Goal: Task Accomplishment & Management: Manage account settings

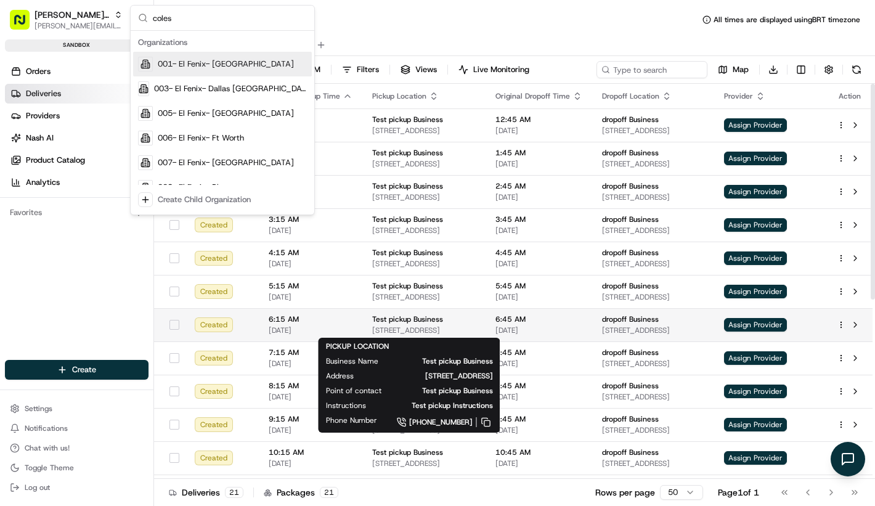
type input "coles"
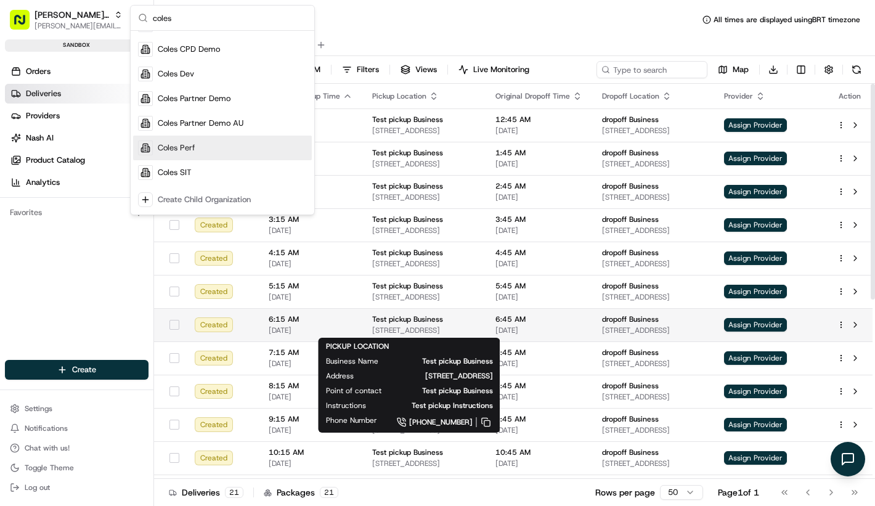
scroll to position [89, 0]
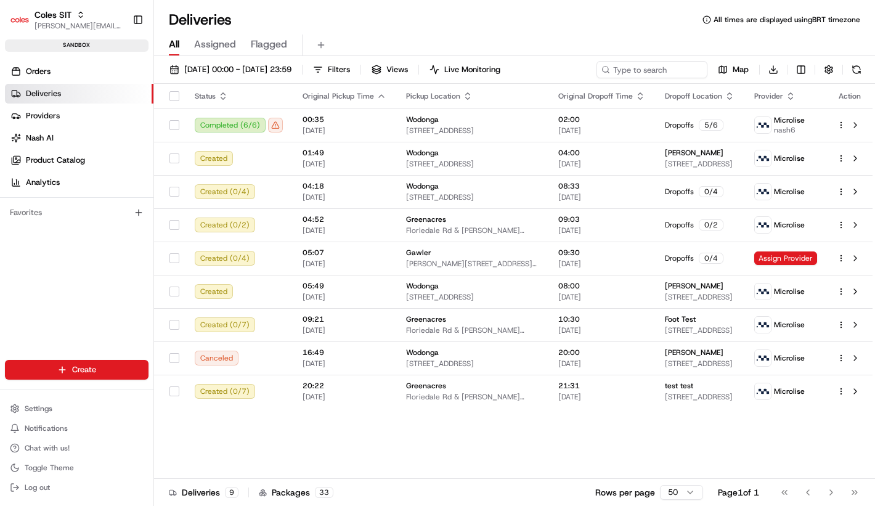
click at [115, 84] on link "Deliveries" at bounding box center [79, 94] width 148 height 20
click at [115, 83] on ul "Orders Deliveries Providers [PERSON_NAME] Product Catalog Analytics" at bounding box center [79, 127] width 148 height 131
click at [115, 82] on ul "Orders Deliveries Providers [PERSON_NAME] Product Catalog Analytics" at bounding box center [79, 127] width 148 height 131
click at [115, 76] on link "Orders" at bounding box center [79, 72] width 148 height 20
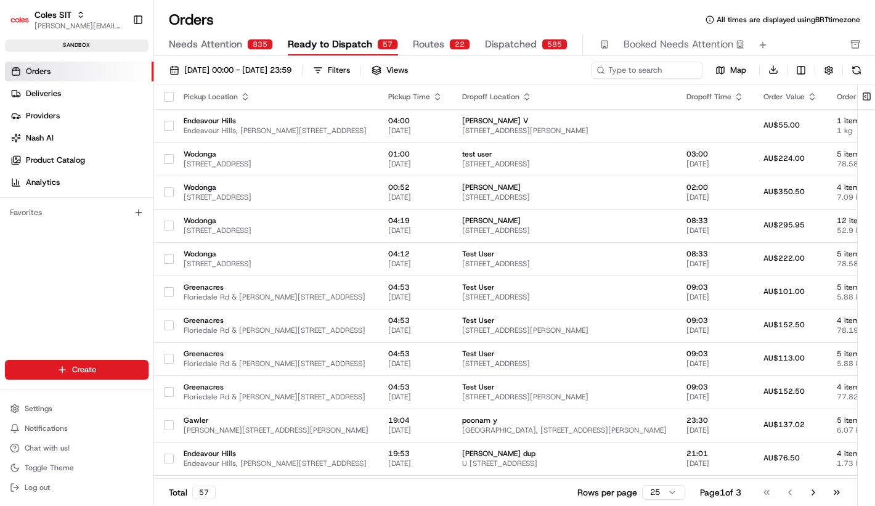
click at [414, 46] on span "Routes" at bounding box center [428, 44] width 31 height 15
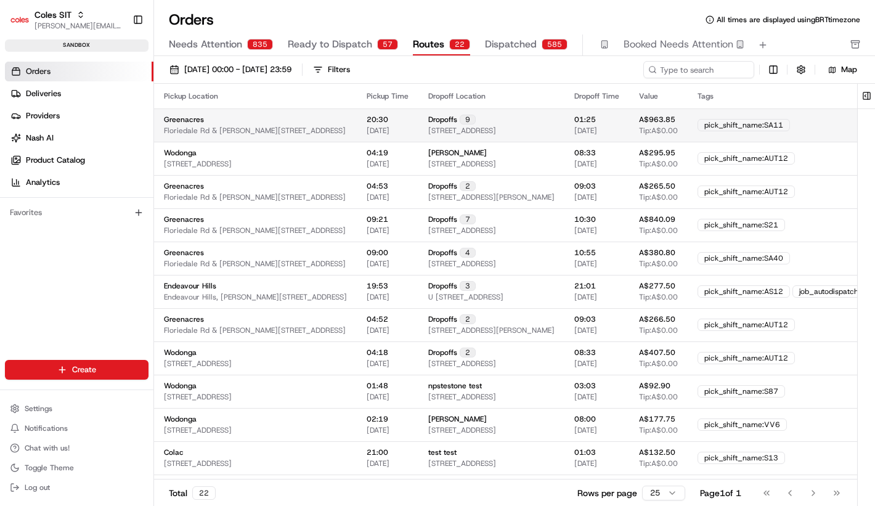
click at [347, 119] on div "Greenacres [STREET_ADDRESS][PERSON_NAME]" at bounding box center [255, 125] width 183 height 21
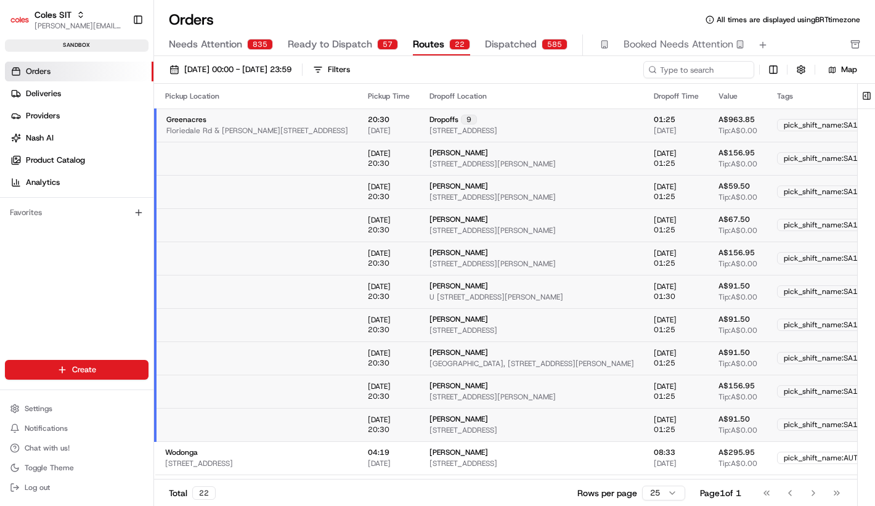
click at [358, 156] on td at bounding box center [256, 158] width 203 height 33
click at [525, 166] on span "[STREET_ADDRESS][PERSON_NAME]" at bounding box center [492, 164] width 126 height 10
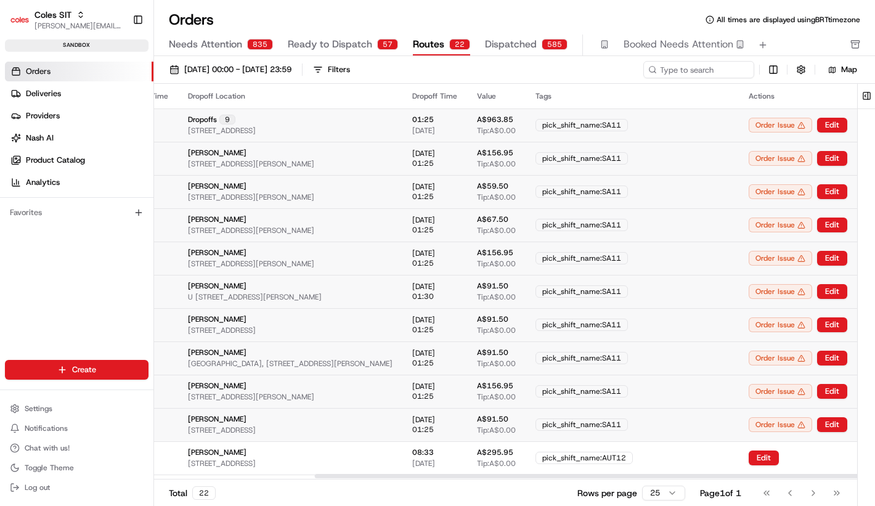
scroll to position [0, 365]
click at [819, 126] on button "Edit" at bounding box center [832, 125] width 30 height 15
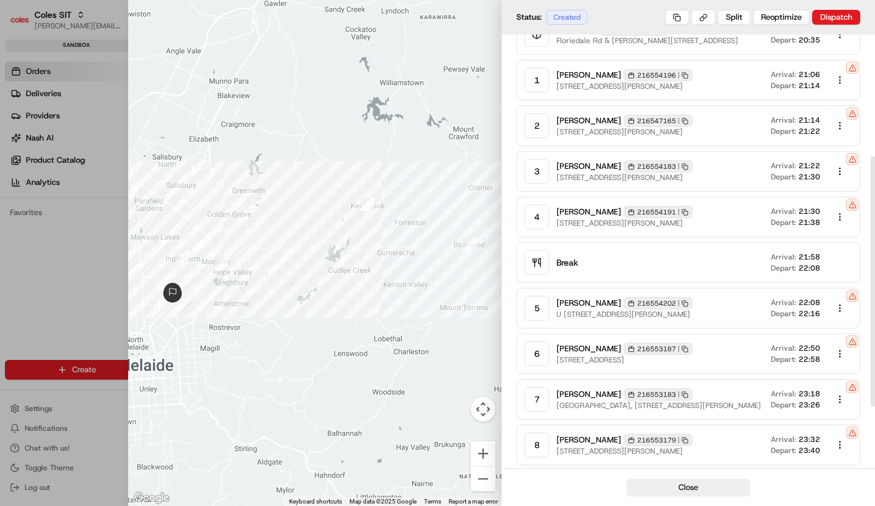
scroll to position [220, 0]
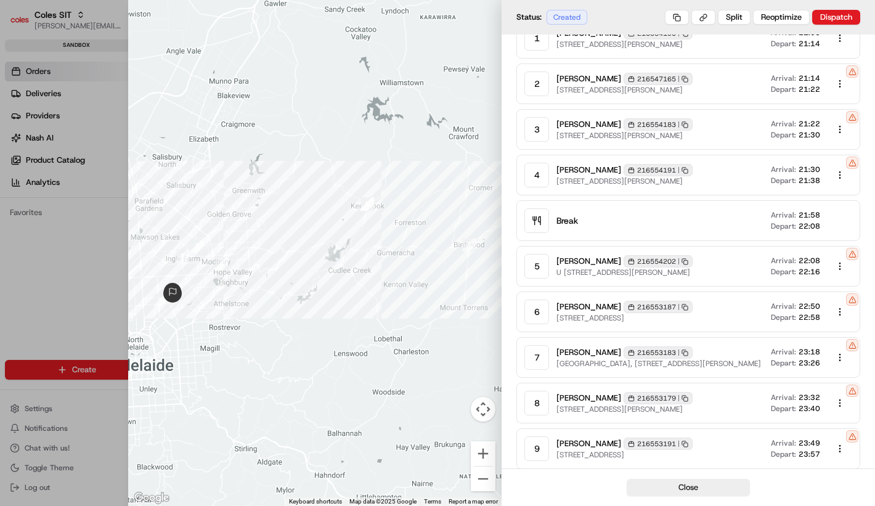
click at [71, 231] on div at bounding box center [437, 253] width 875 height 506
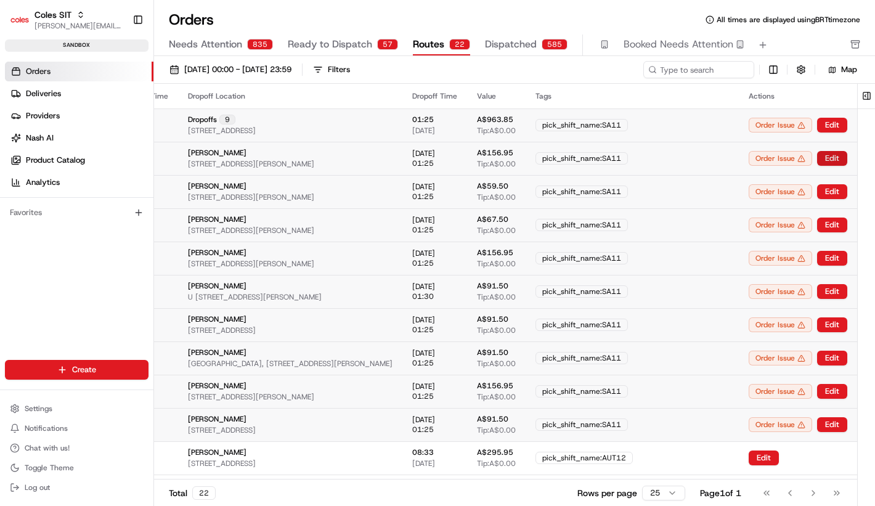
click at [827, 156] on button "Edit" at bounding box center [832, 158] width 30 height 15
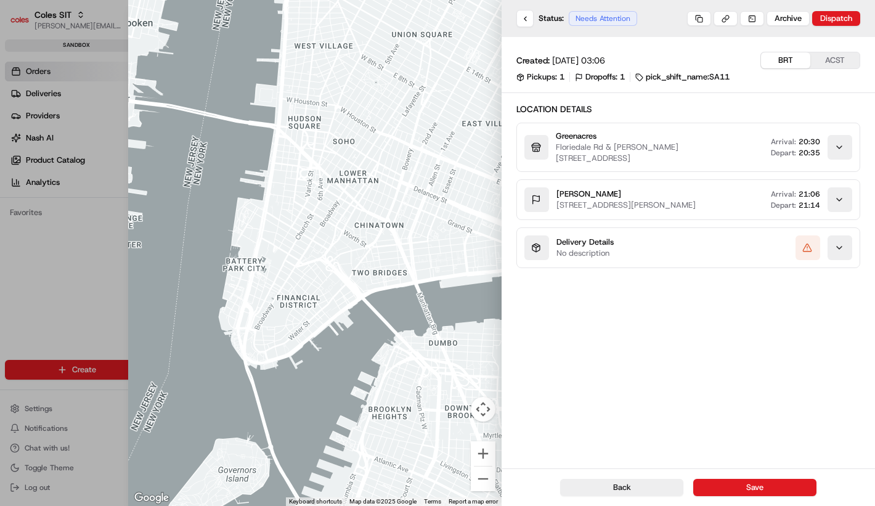
click at [20, 292] on div at bounding box center [437, 253] width 875 height 506
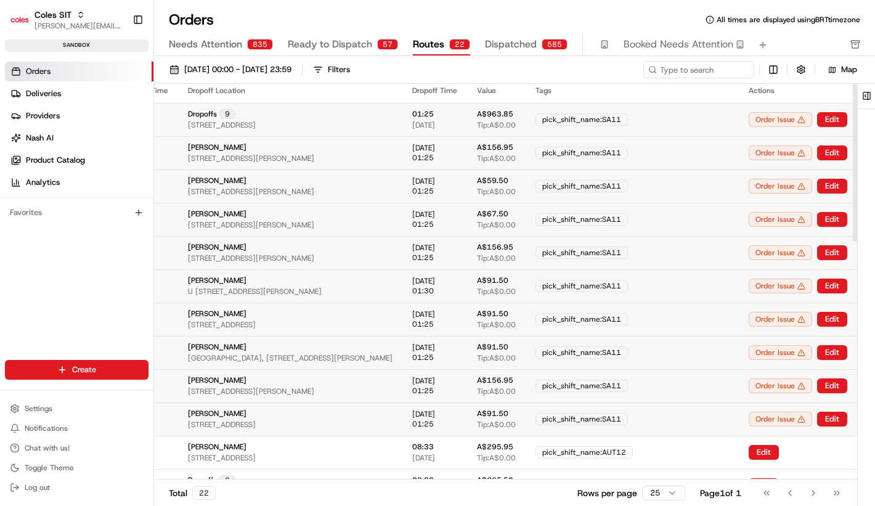
scroll to position [0, 365]
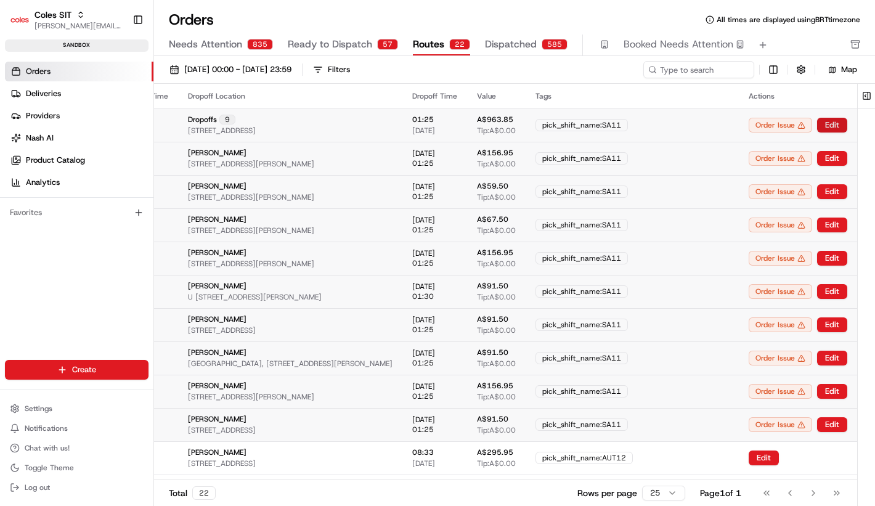
click at [829, 124] on button "Edit" at bounding box center [832, 125] width 30 height 15
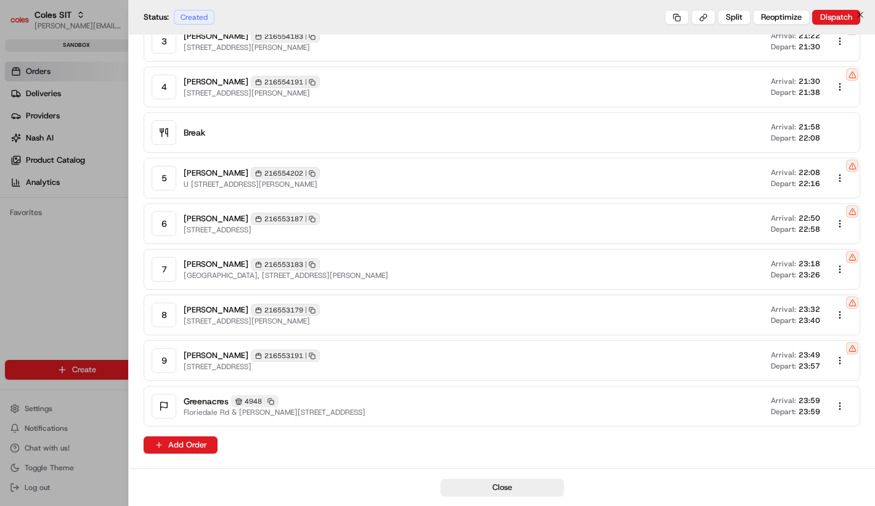
scroll to position [295, 0]
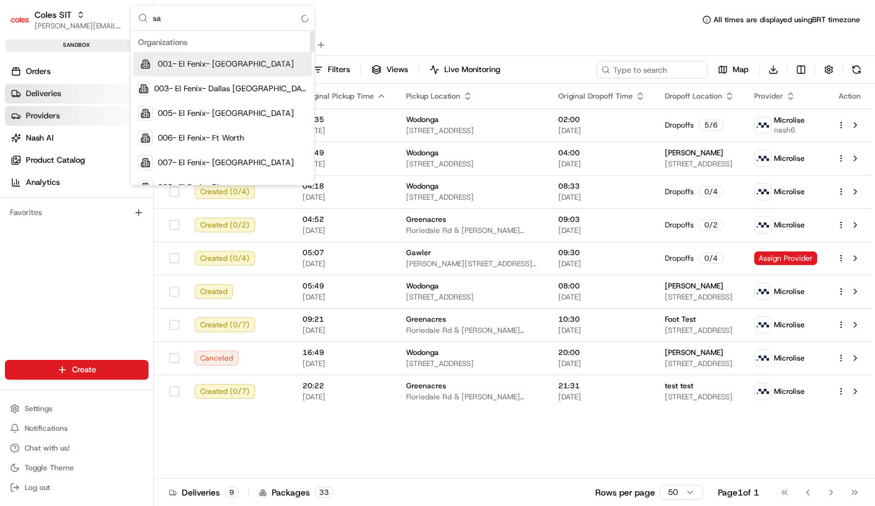
type input "s"
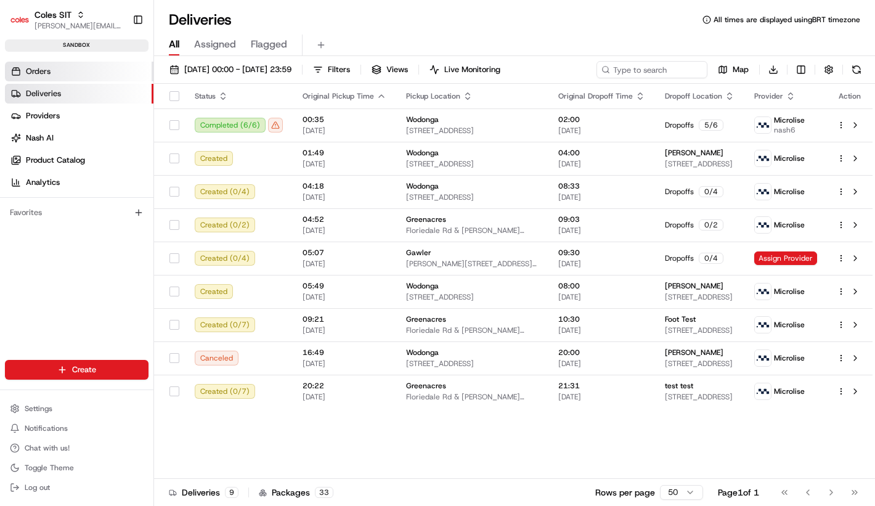
click at [73, 72] on link "Orders" at bounding box center [79, 72] width 148 height 20
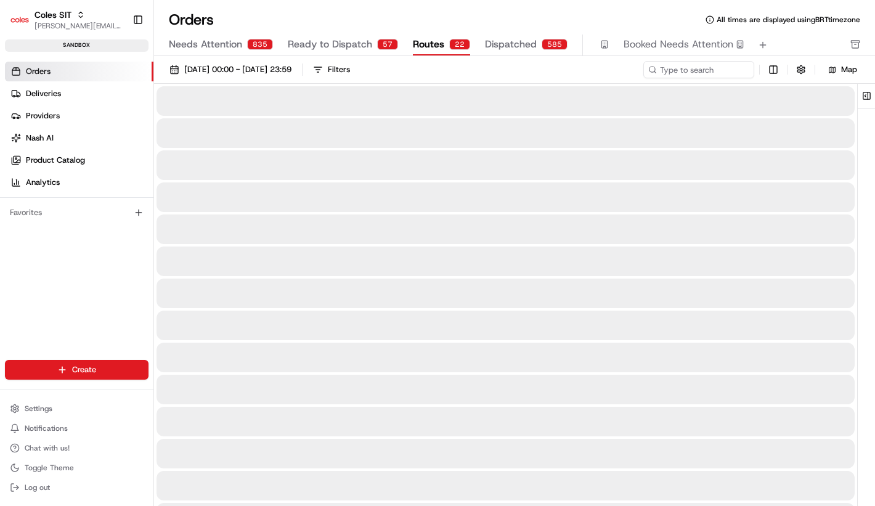
click at [418, 47] on span "Routes" at bounding box center [428, 44] width 31 height 15
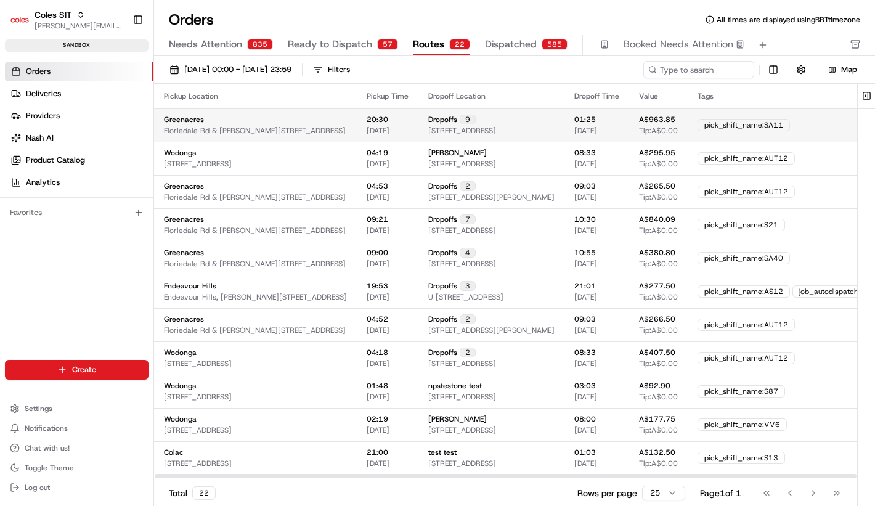
click at [418, 140] on td "20:30 06/08/2025" at bounding box center [388, 124] width 62 height 33
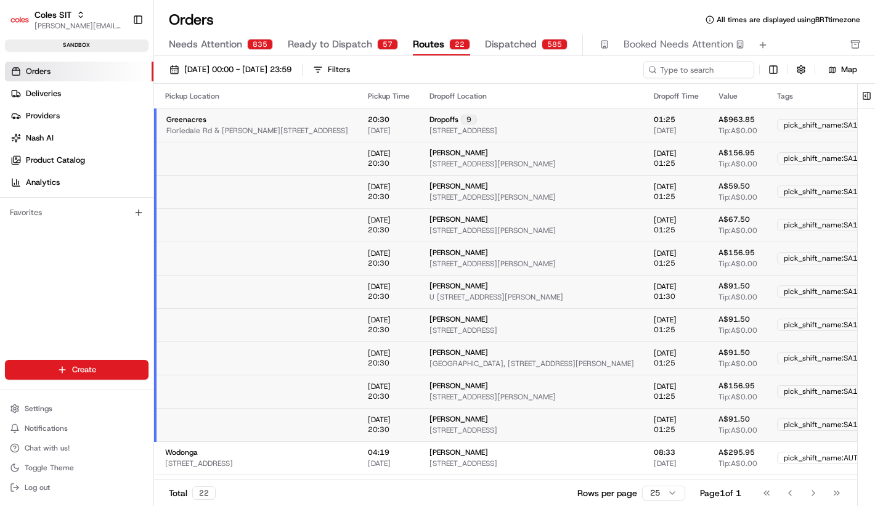
click at [419, 179] on td "[DATE] 20:30" at bounding box center [389, 191] width 62 height 33
click at [358, 161] on td at bounding box center [256, 158] width 203 height 33
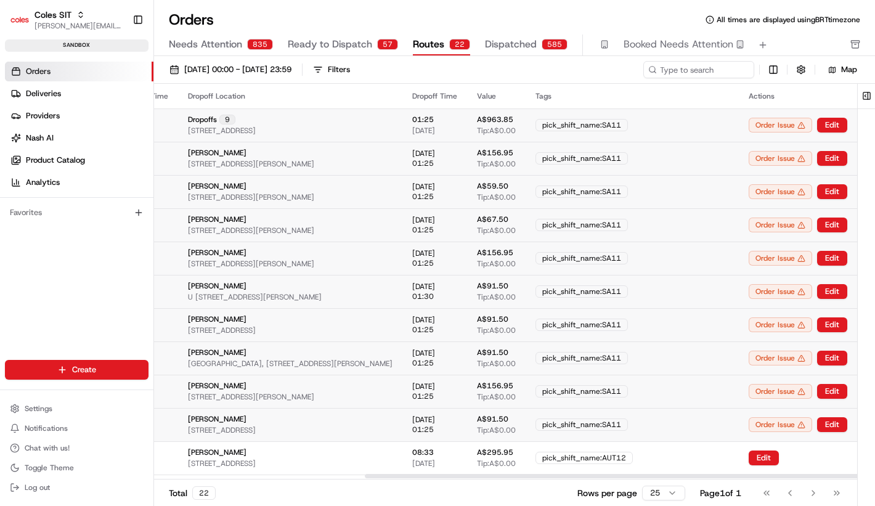
scroll to position [0, 365]
click at [826, 129] on button "Edit" at bounding box center [832, 125] width 30 height 15
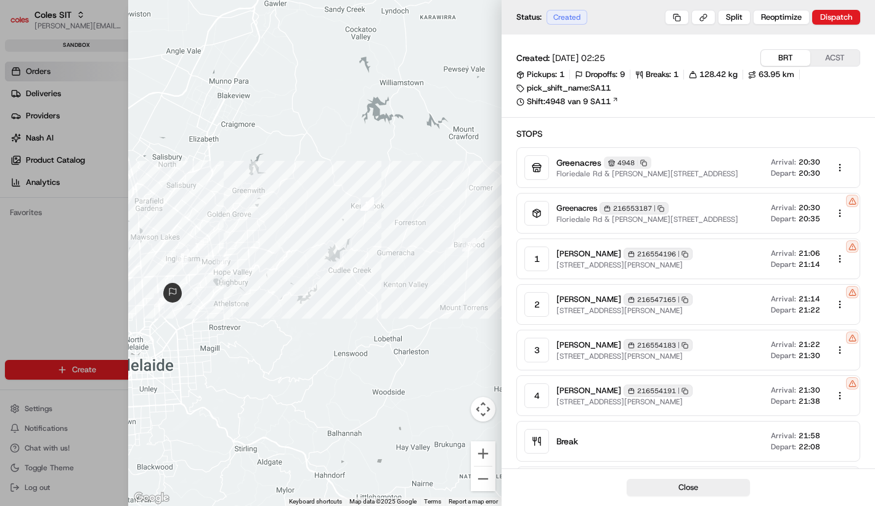
click at [803, 173] on span "20:30" at bounding box center [809, 173] width 22 height 10
click at [807, 220] on span "20:35" at bounding box center [809, 219] width 22 height 10
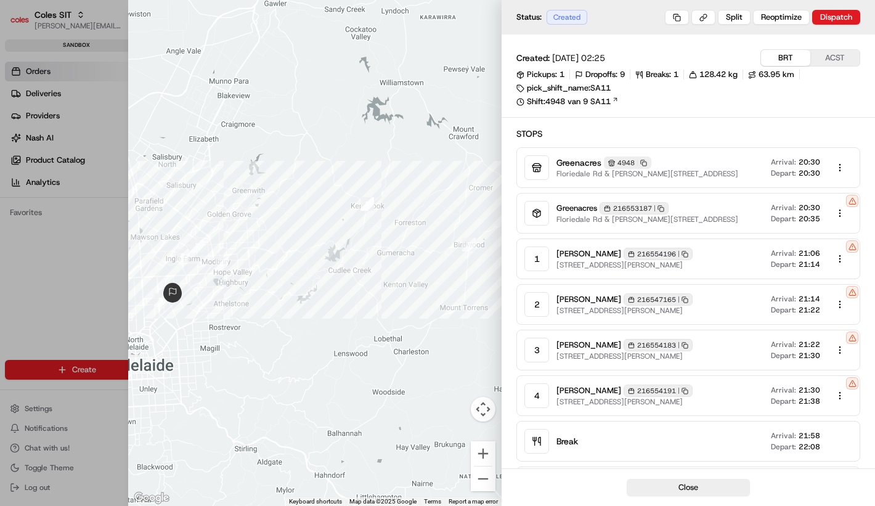
click at [803, 219] on span "20:35" at bounding box center [809, 219] width 22 height 10
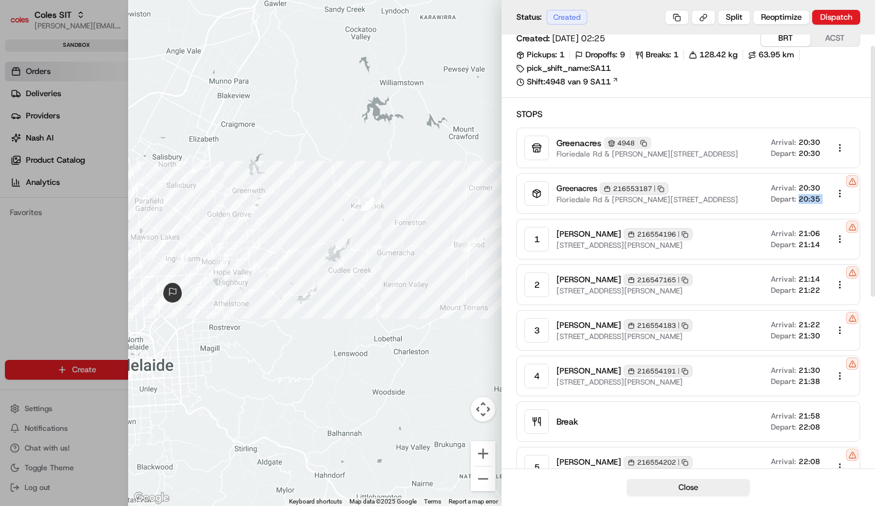
scroll to position [21, 0]
click at [838, 145] on body "Coles SIT lucas@usenash.com Toggle Sidebar sandbox Orders Deliveries Providers …" at bounding box center [437, 253] width 875 height 506
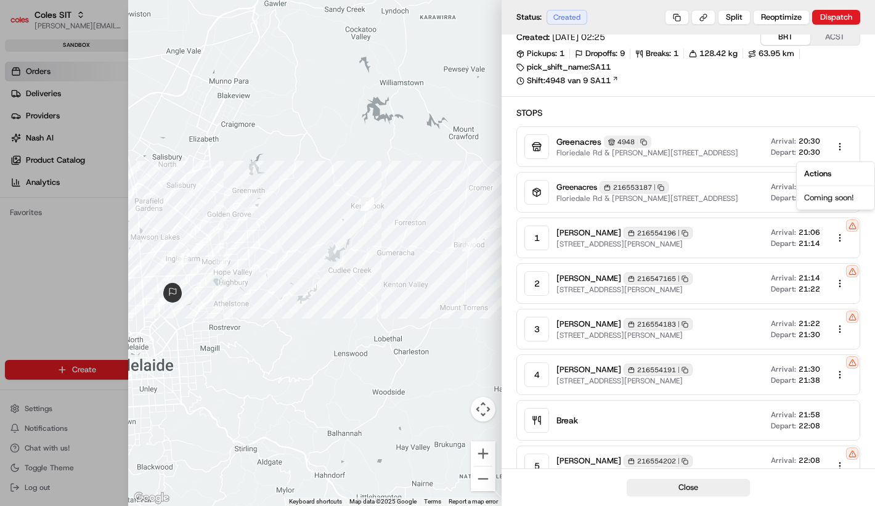
click at [773, 192] on div at bounding box center [437, 253] width 875 height 506
click at [843, 190] on body "Coles SIT lucas@usenash.com Toggle Sidebar sandbox Orders Deliveries Providers …" at bounding box center [437, 253] width 875 height 506
click at [842, 192] on div at bounding box center [437, 253] width 875 height 506
click at [120, 267] on div at bounding box center [437, 253] width 875 height 506
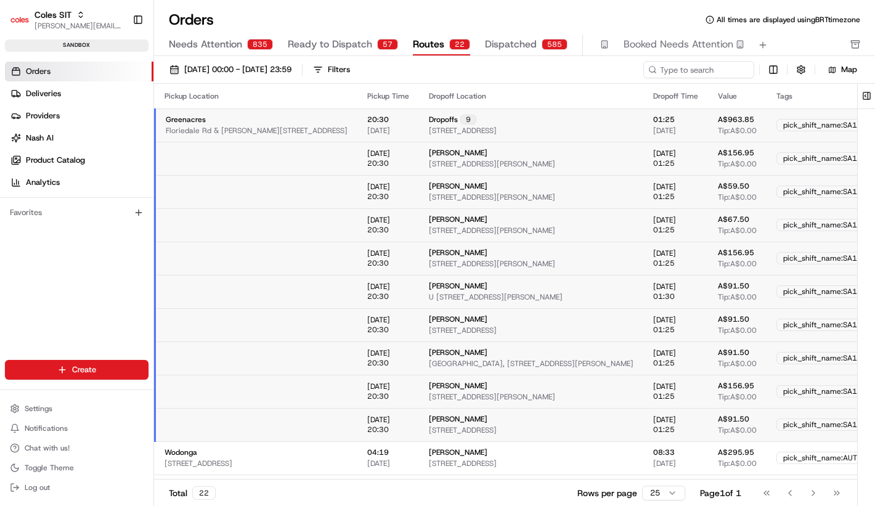
scroll to position [0, 365]
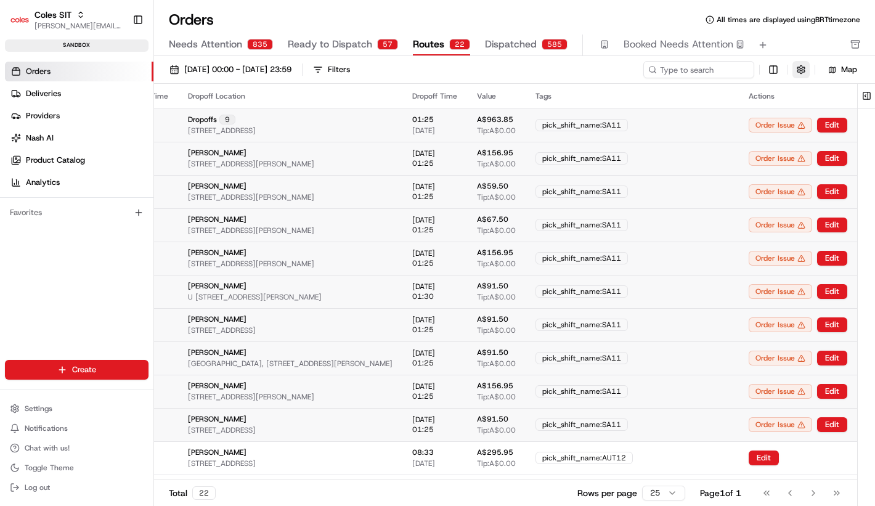
click at [793, 67] on button "button" at bounding box center [800, 69] width 17 height 17
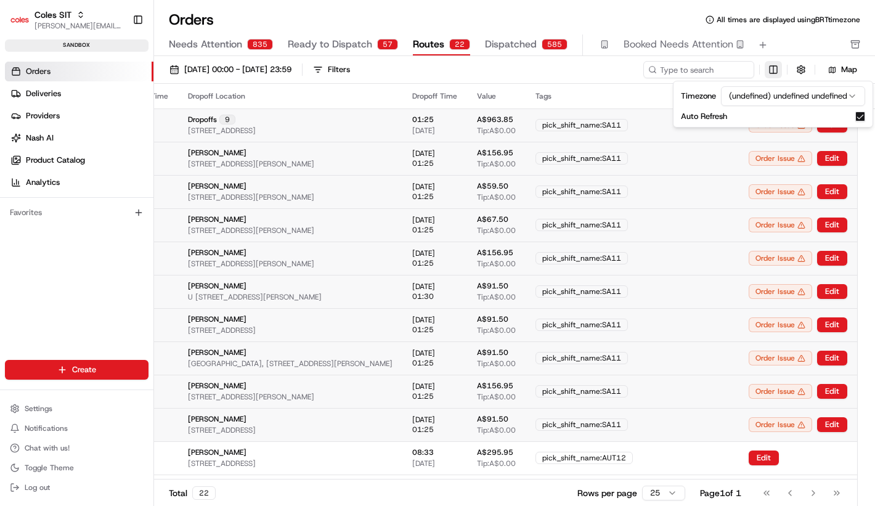
click at [773, 68] on html "Coles SIT lucas@usenash.com Toggle Sidebar sandbox Orders Deliveries Providers …" at bounding box center [437, 253] width 875 height 506
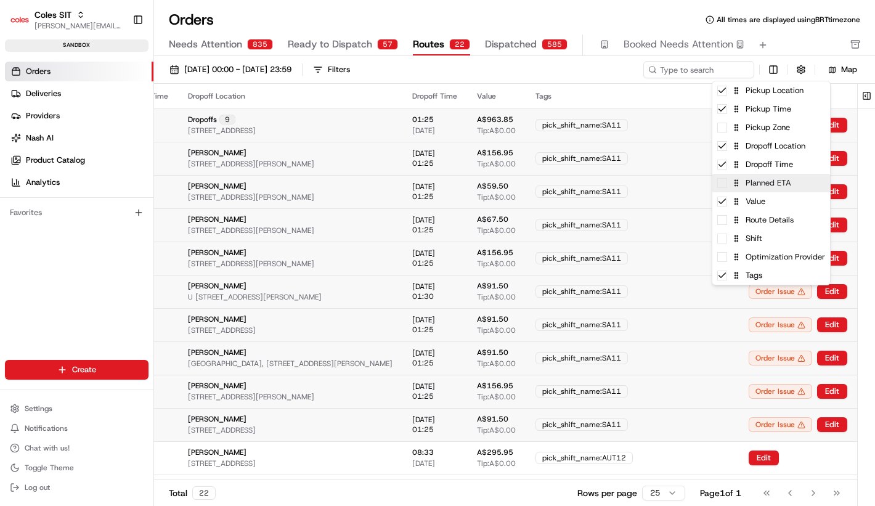
click at [719, 181] on span at bounding box center [722, 183] width 10 height 10
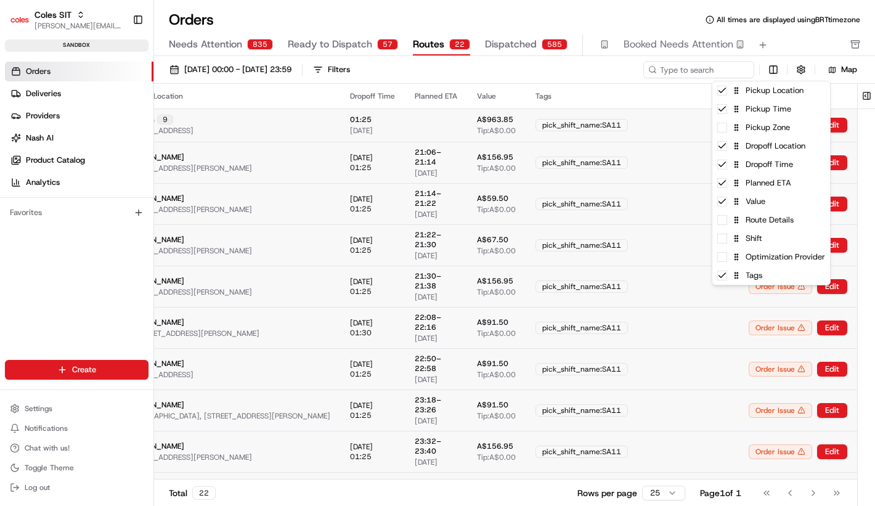
click at [498, 155] on html "Coles SIT lucas@usenash.com Toggle Sidebar sandbox Orders Deliveries Providers …" at bounding box center [437, 253] width 875 height 506
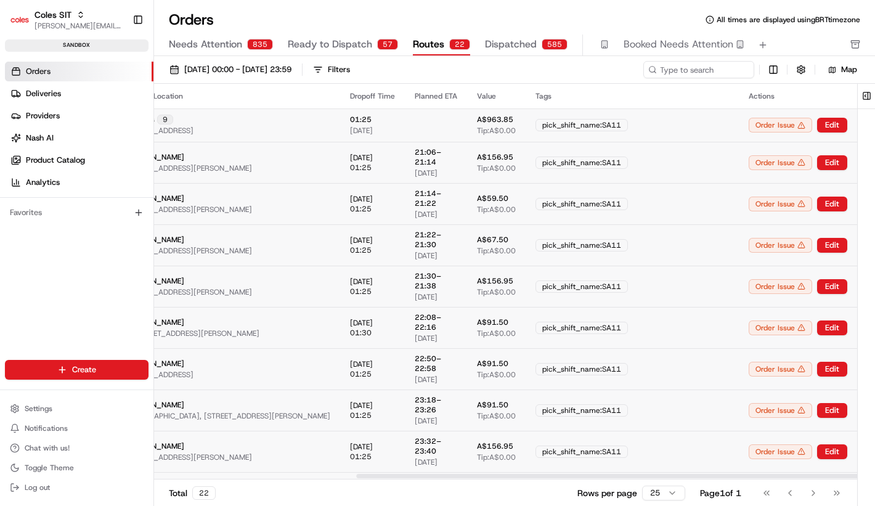
scroll to position [0, 325]
click at [395, 123] on div "01:25 07/08/2025" at bounding box center [372, 125] width 45 height 21
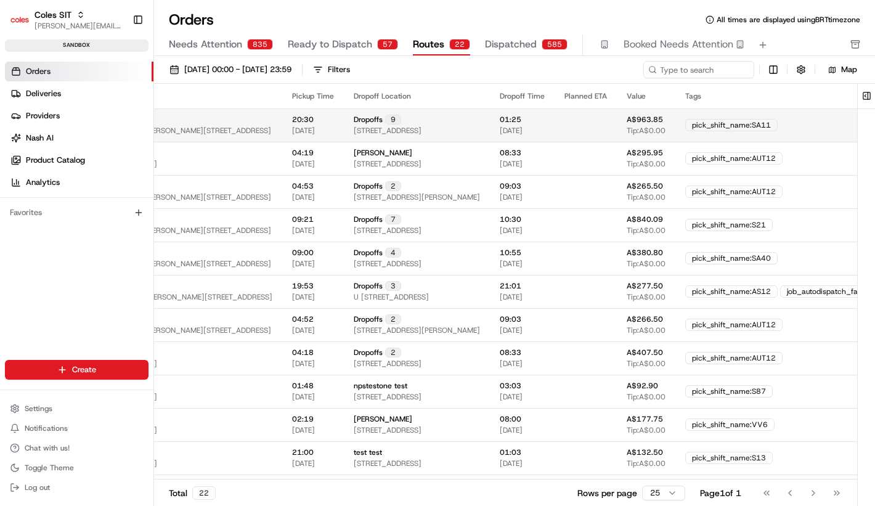
scroll to position [0, 78]
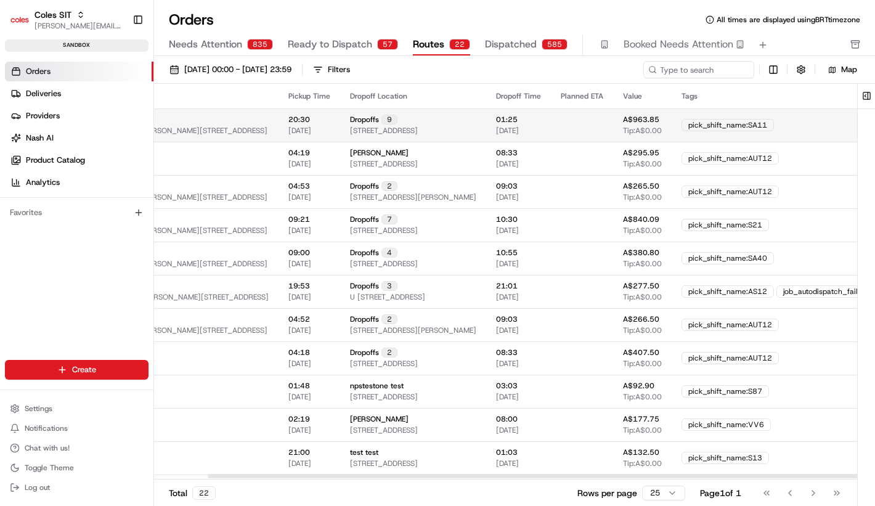
click at [613, 128] on td at bounding box center [582, 124] width 62 height 33
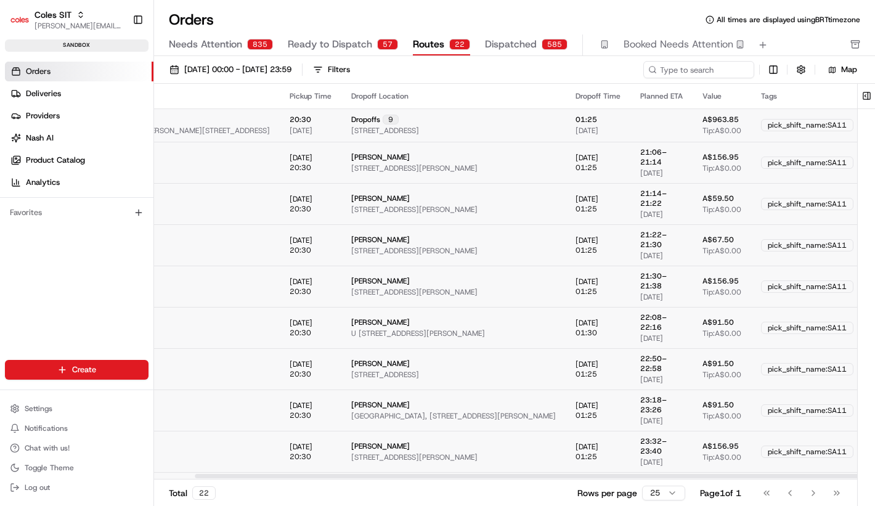
scroll to position [0, 0]
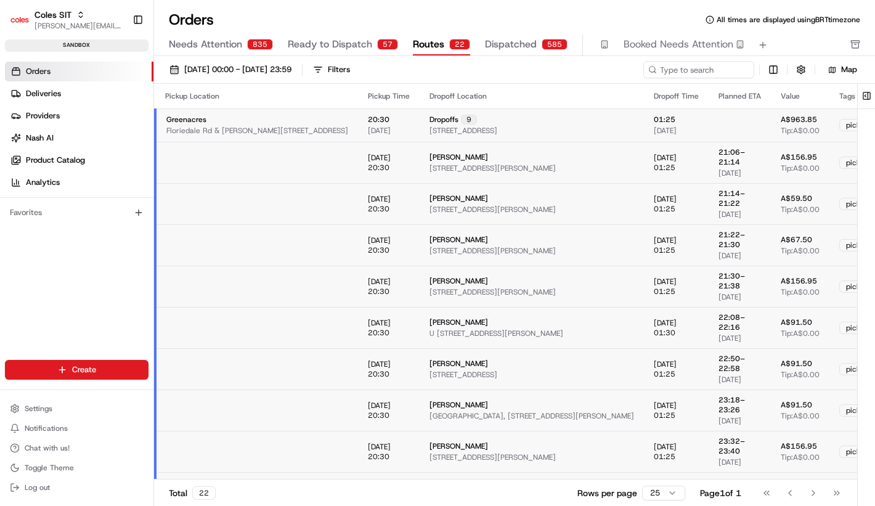
click at [782, 68] on div "Map" at bounding box center [754, 69] width 222 height 17
click at [775, 68] on html "Coles SIT lucas@usenash.com Toggle Sidebar sandbox Orders Deliveries Providers …" at bounding box center [437, 253] width 875 height 506
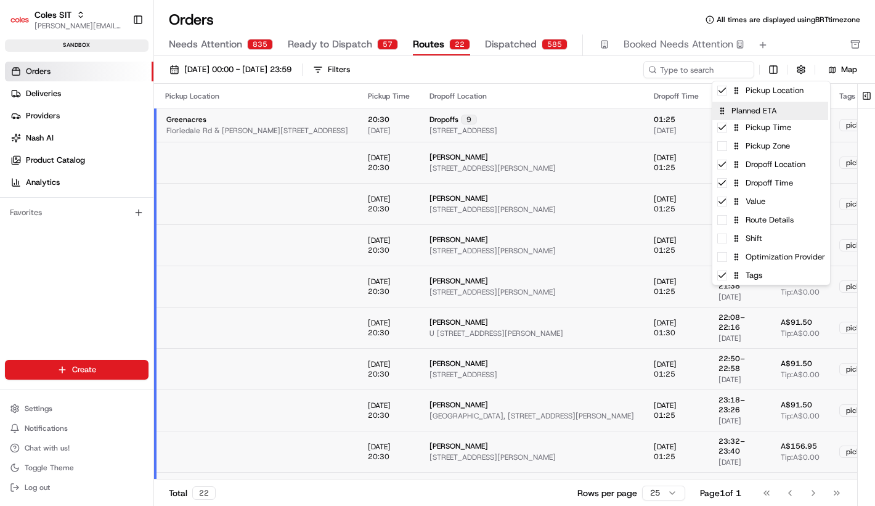
drag, startPoint x: 721, startPoint y: 185, endPoint x: 721, endPoint y: 110, distance: 75.1
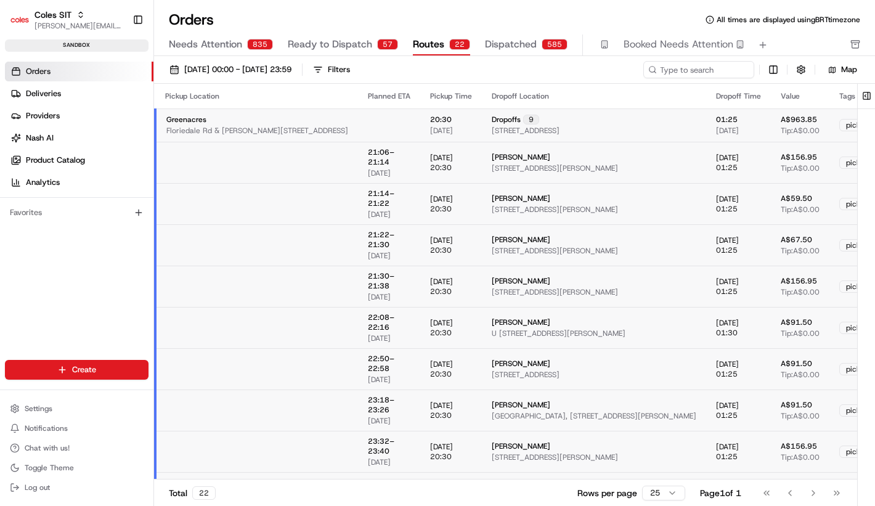
click at [183, 90] on html "Coles SIT lucas@usenash.com Toggle Sidebar sandbox Orders Deliveries Providers …" at bounding box center [437, 253] width 875 height 506
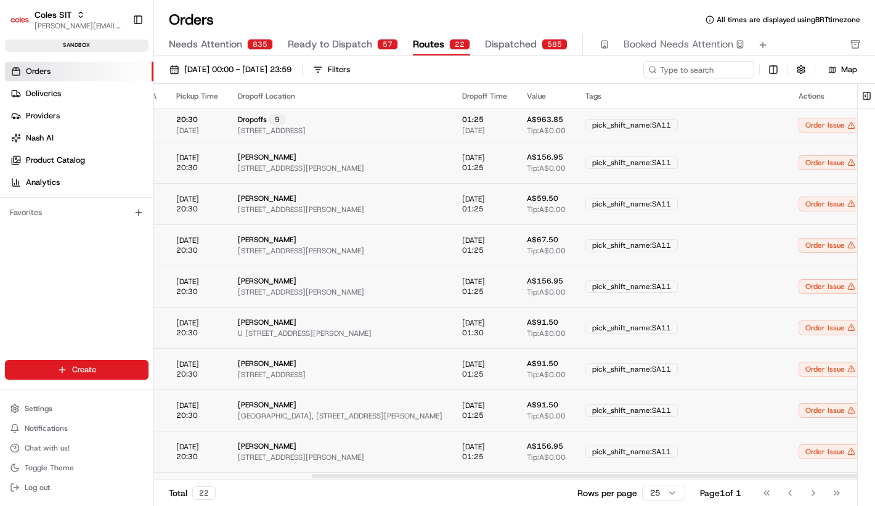
scroll to position [0, 430]
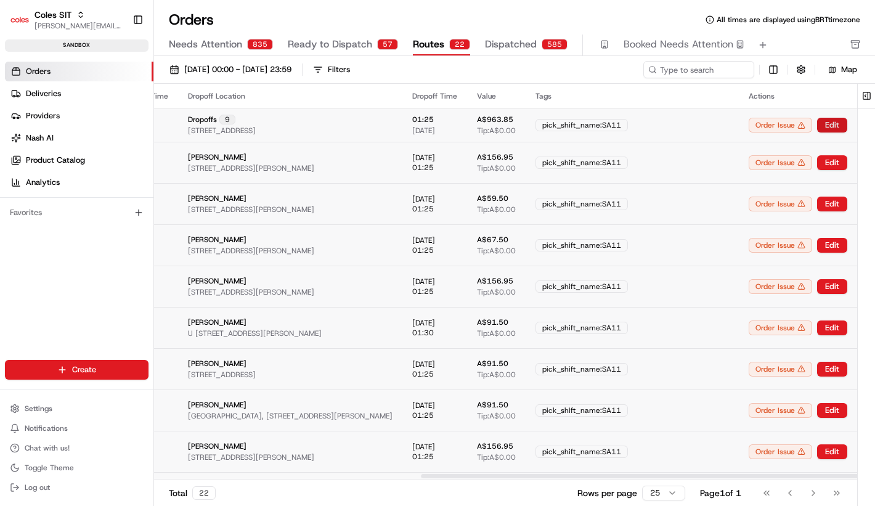
click at [823, 130] on button "Edit" at bounding box center [832, 125] width 30 height 15
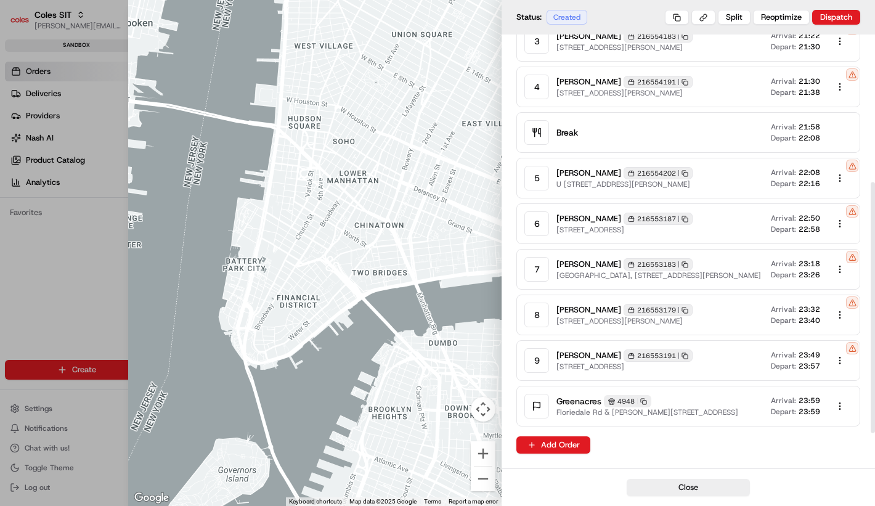
scroll to position [316, 0]
click at [535, 409] on icon at bounding box center [537, 406] width 10 height 10
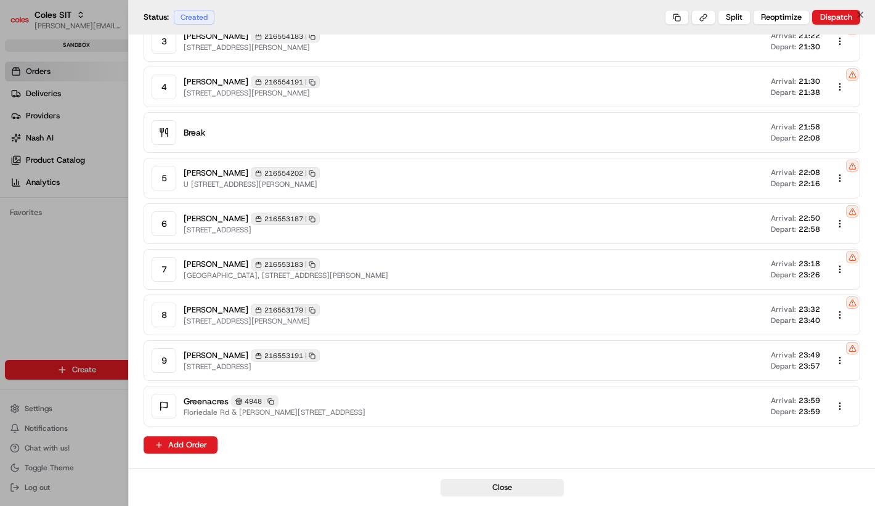
scroll to position [295, 0]
